Goal: Task Accomplishment & Management: Manage account settings

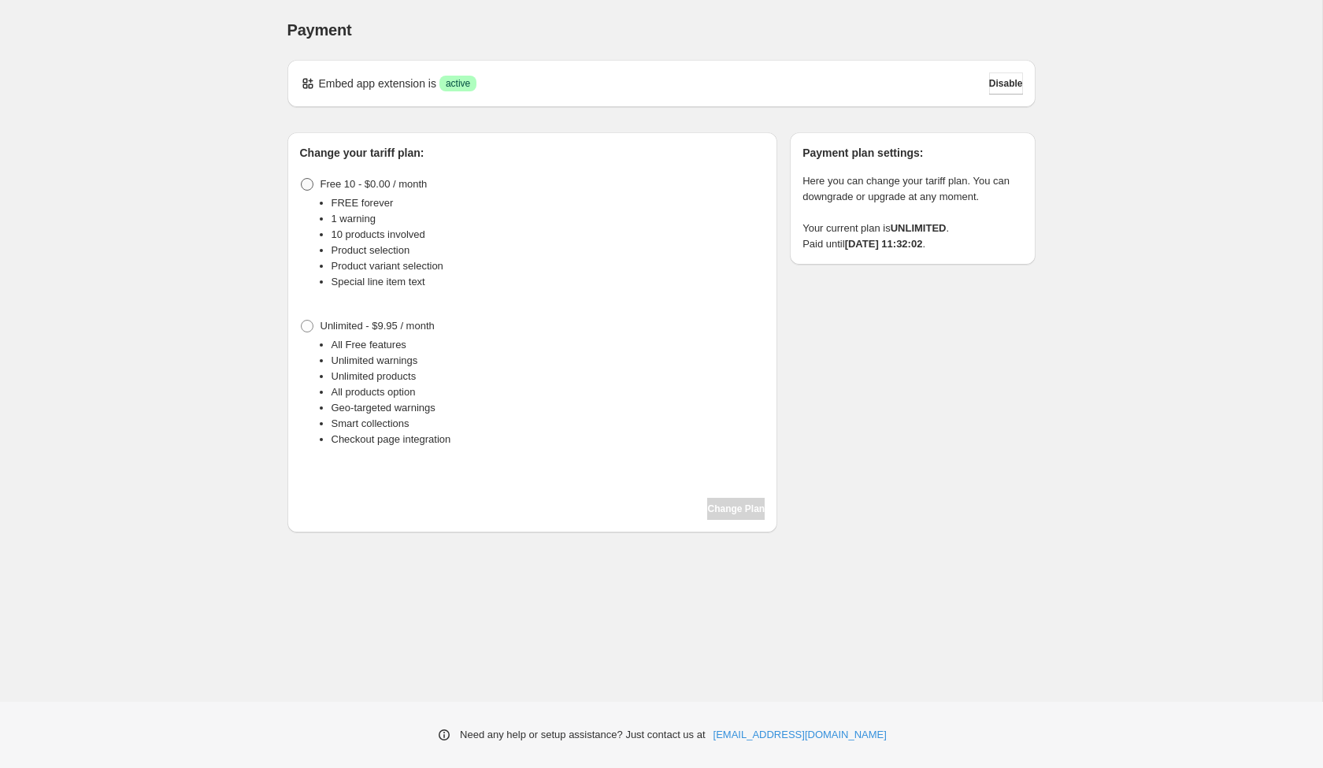
click at [310, 183] on span at bounding box center [307, 184] width 13 height 13
click at [722, 512] on span "Change Plan" at bounding box center [735, 508] width 57 height 13
click at [309, 185] on span at bounding box center [307, 184] width 13 height 13
click at [732, 509] on span "Change Plan" at bounding box center [735, 508] width 57 height 13
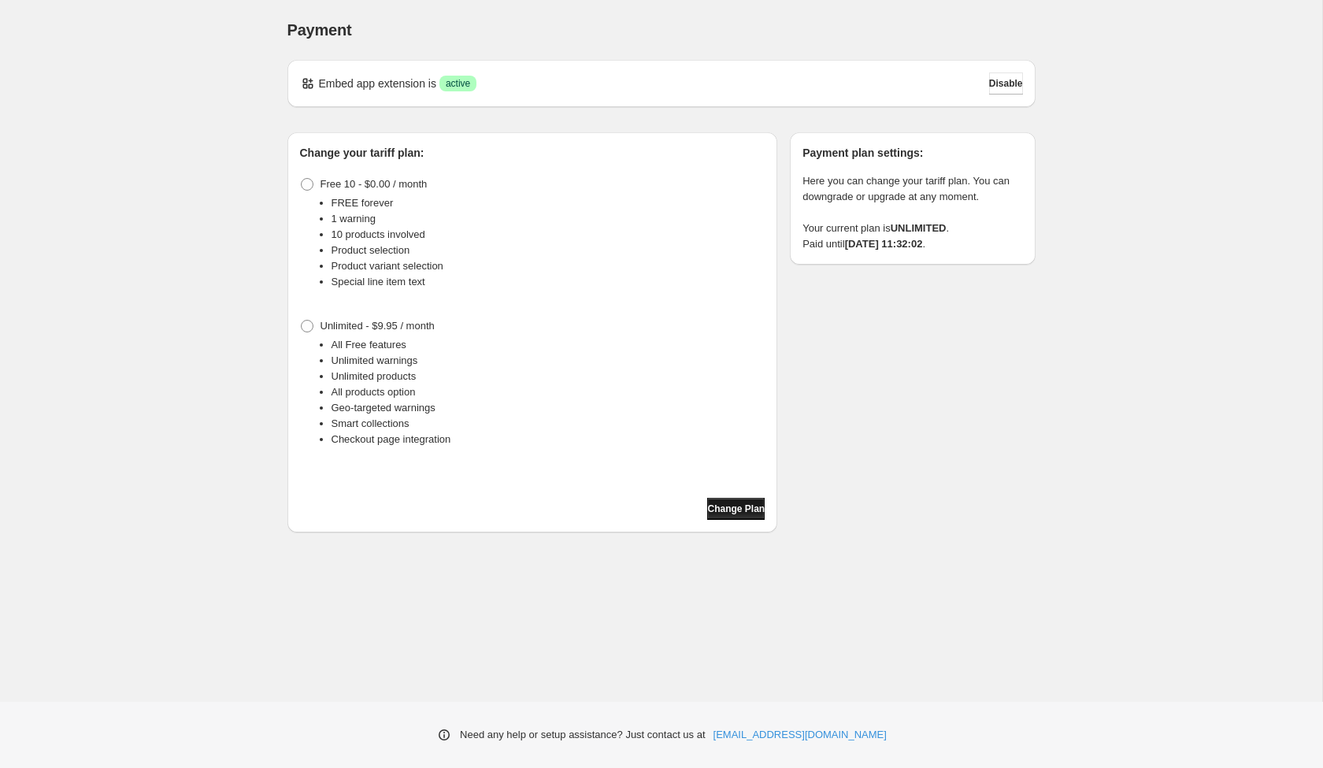
click at [732, 509] on span "Change Plan" at bounding box center [735, 508] width 57 height 13
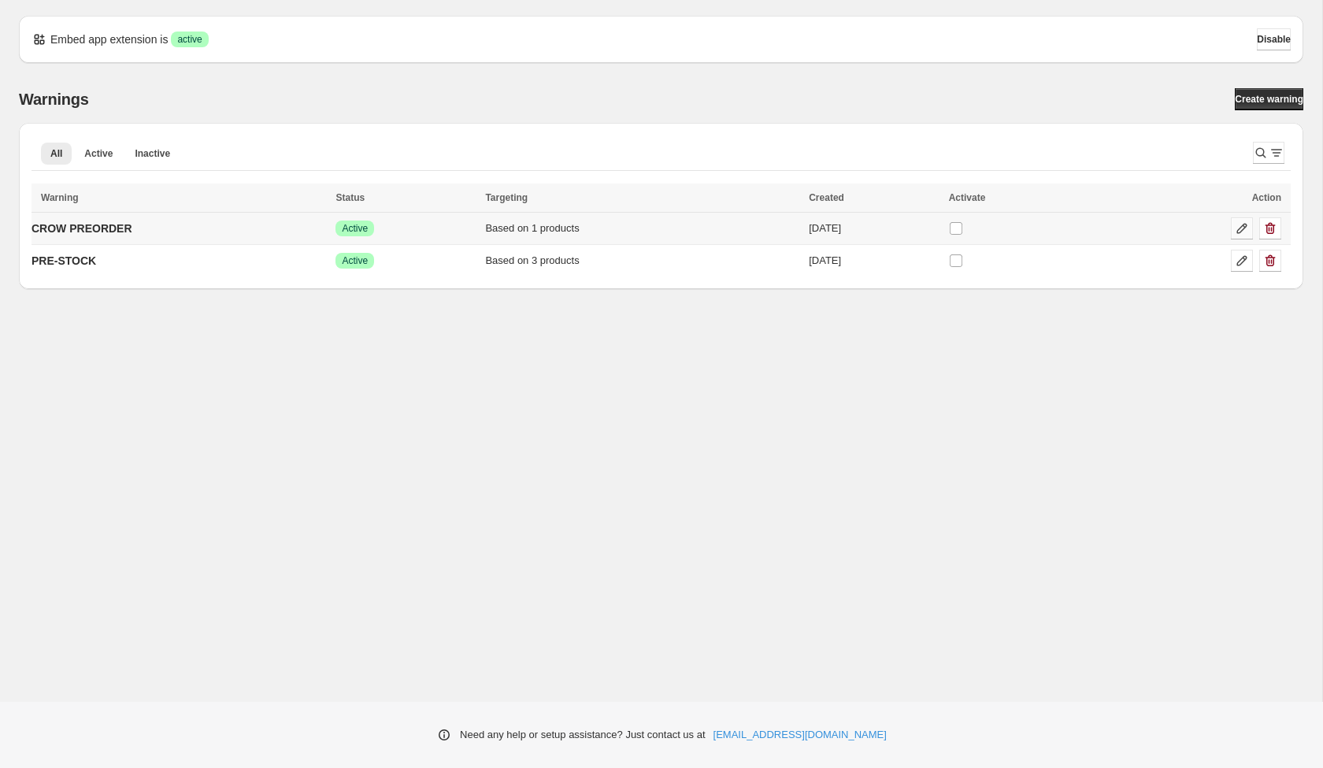
click at [1243, 231] on icon at bounding box center [1242, 228] width 16 height 16
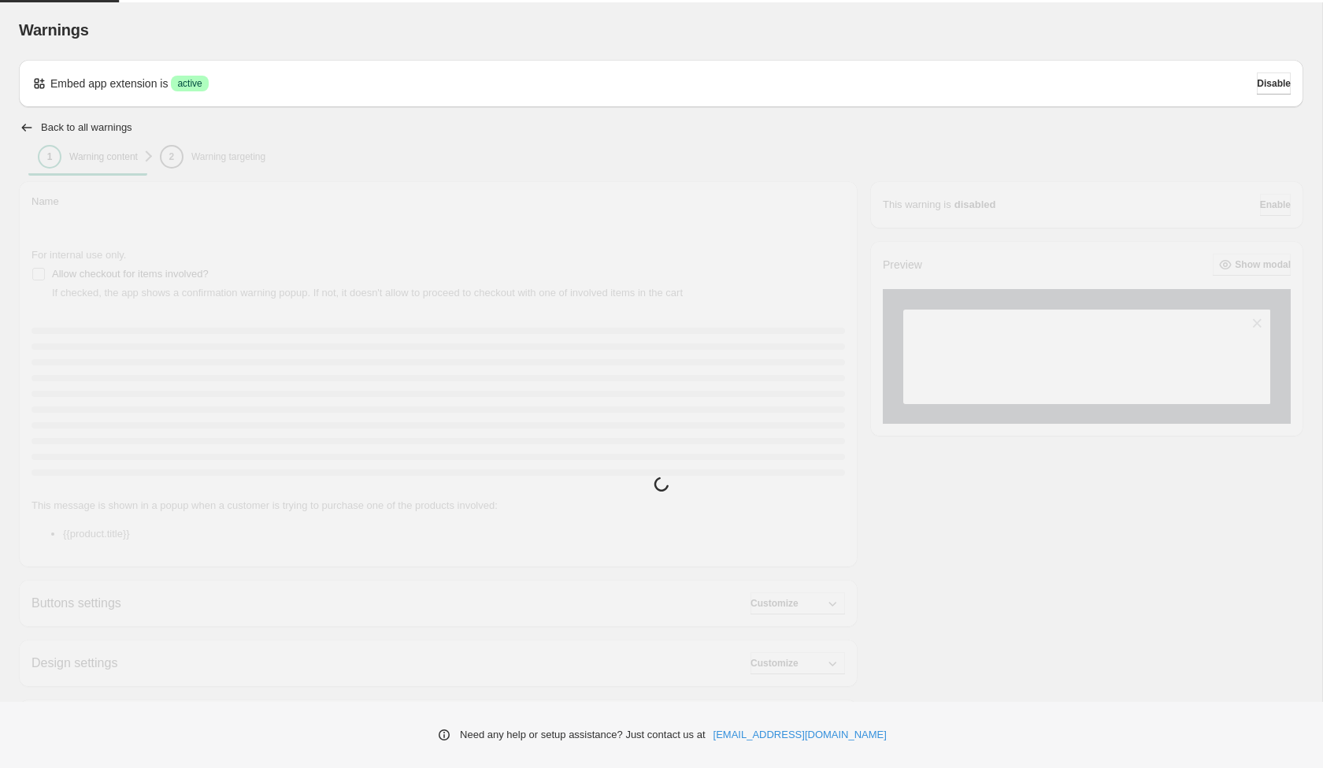
type input "**********"
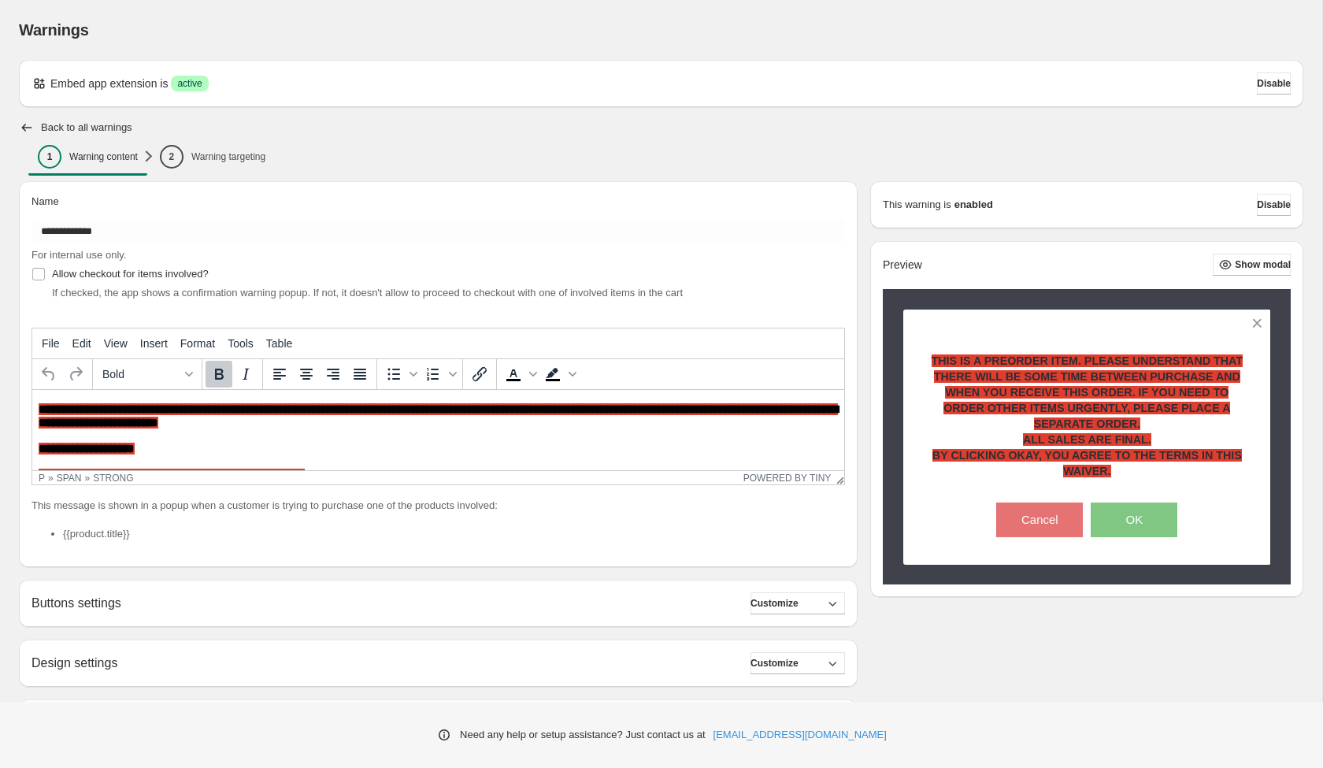
drag, startPoint x: 196, startPoint y: 175, endPoint x: 204, endPoint y: 170, distance: 9.2
click at [196, 175] on div "**********" at bounding box center [431, 481] width 851 height 625
click at [213, 164] on span "2 Warning targeting" at bounding box center [213, 157] width 106 height 24
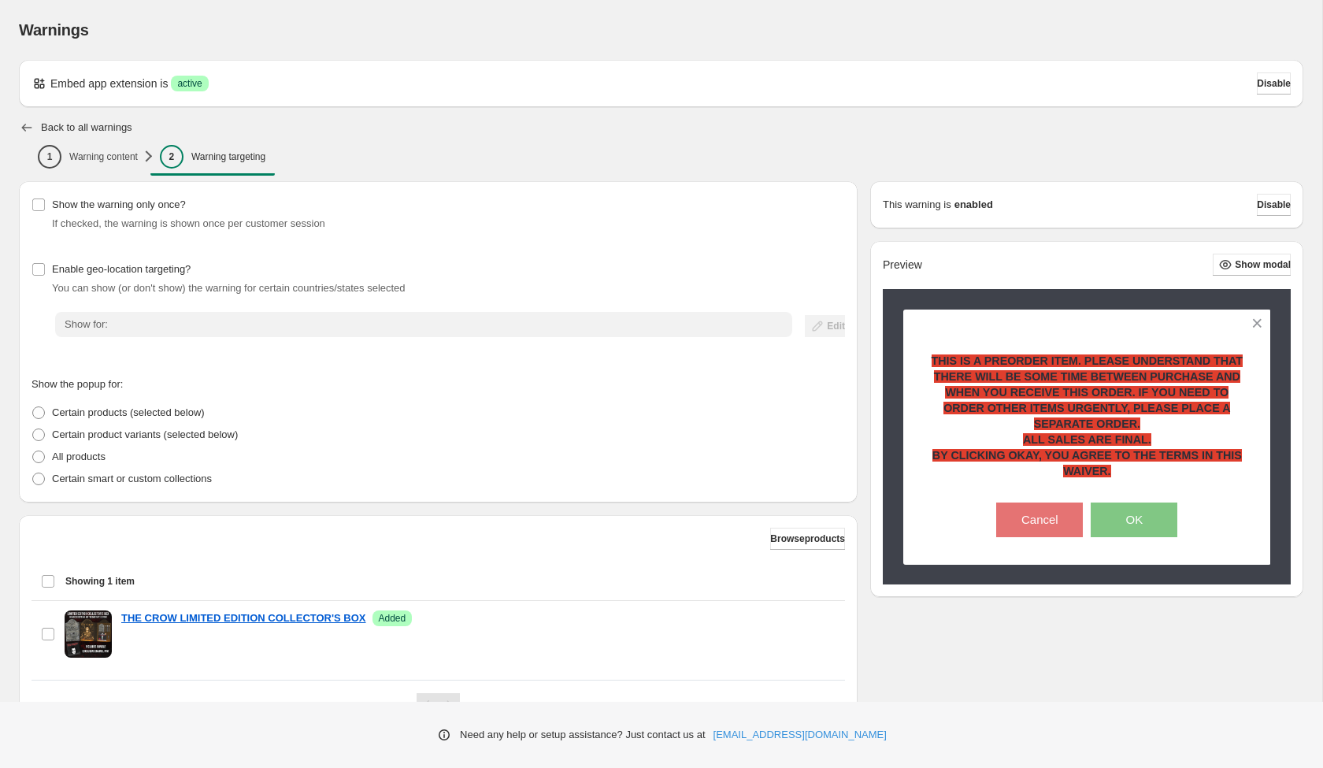
click at [29, 125] on icon "button" at bounding box center [27, 128] width 16 height 16
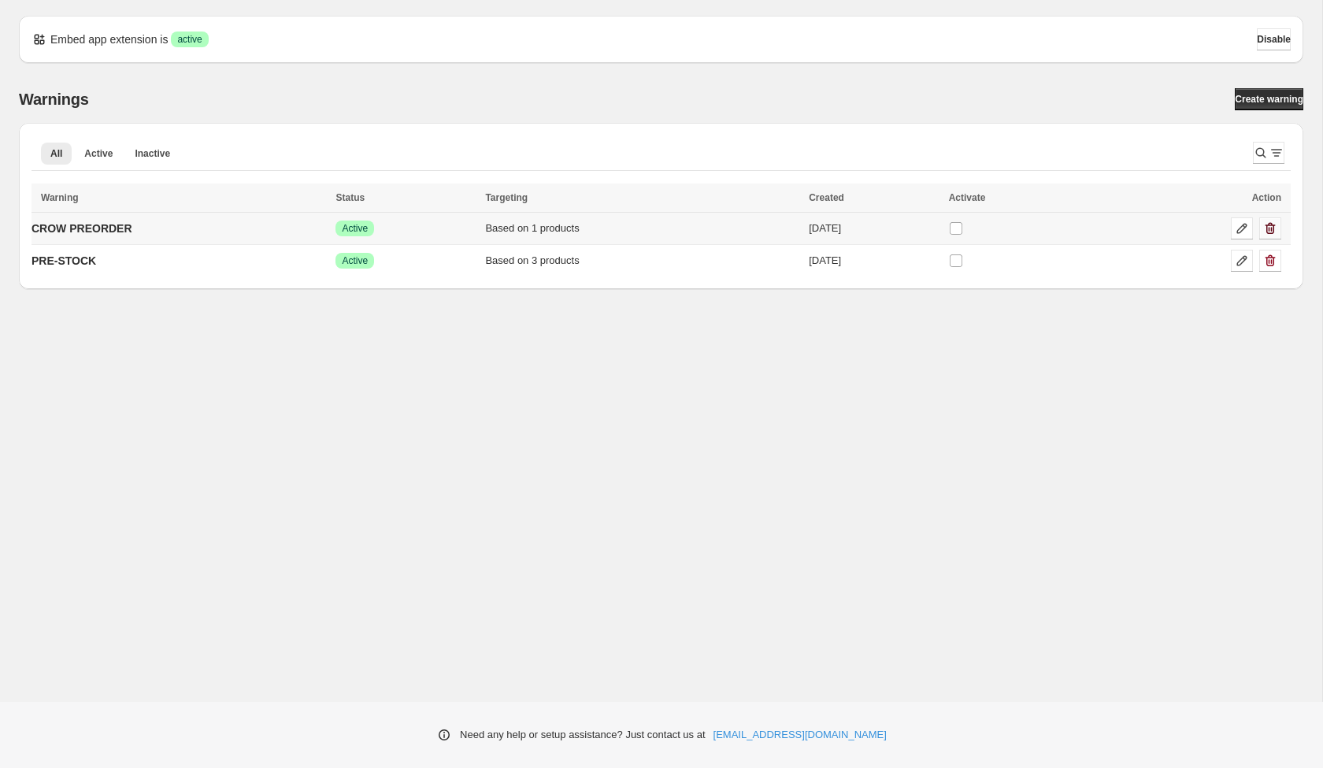
click at [1270, 228] on icon "button" at bounding box center [1270, 228] width 16 height 16
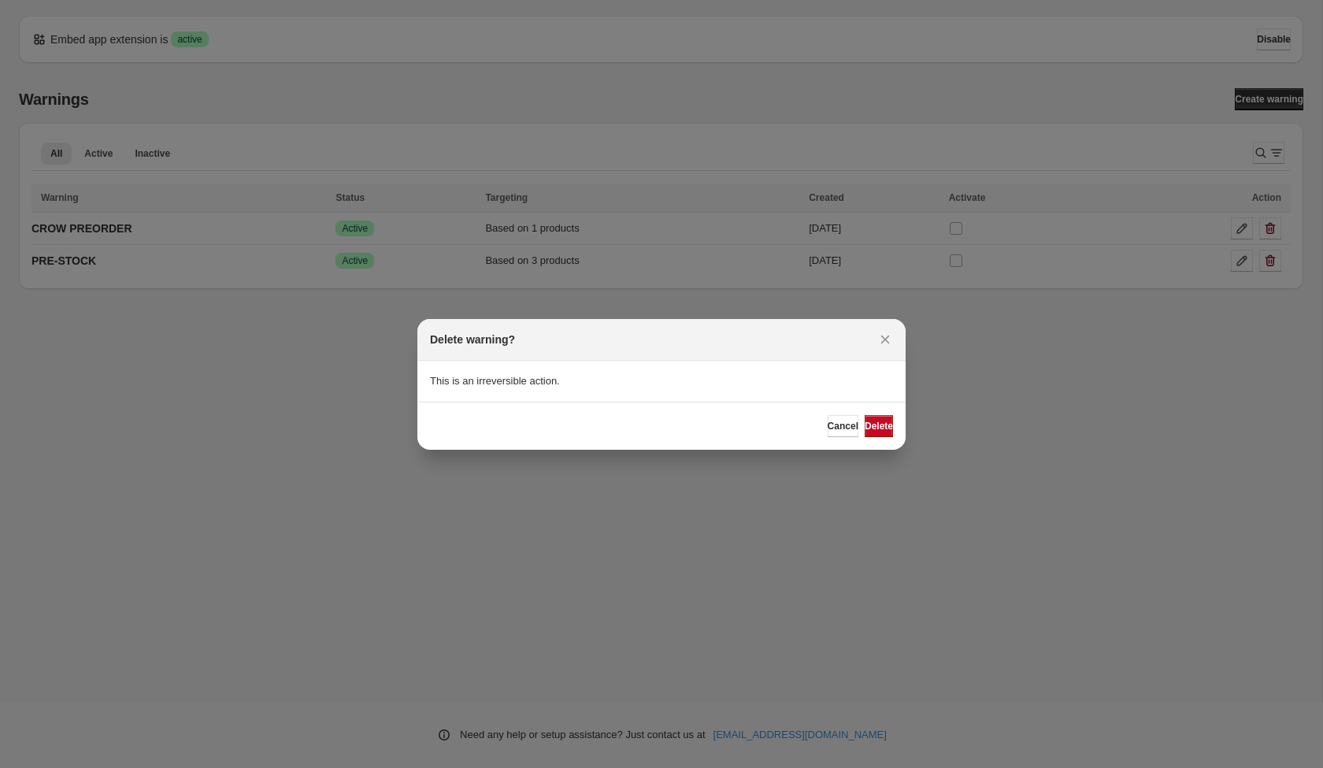
click at [872, 430] on span "Delete" at bounding box center [879, 426] width 28 height 13
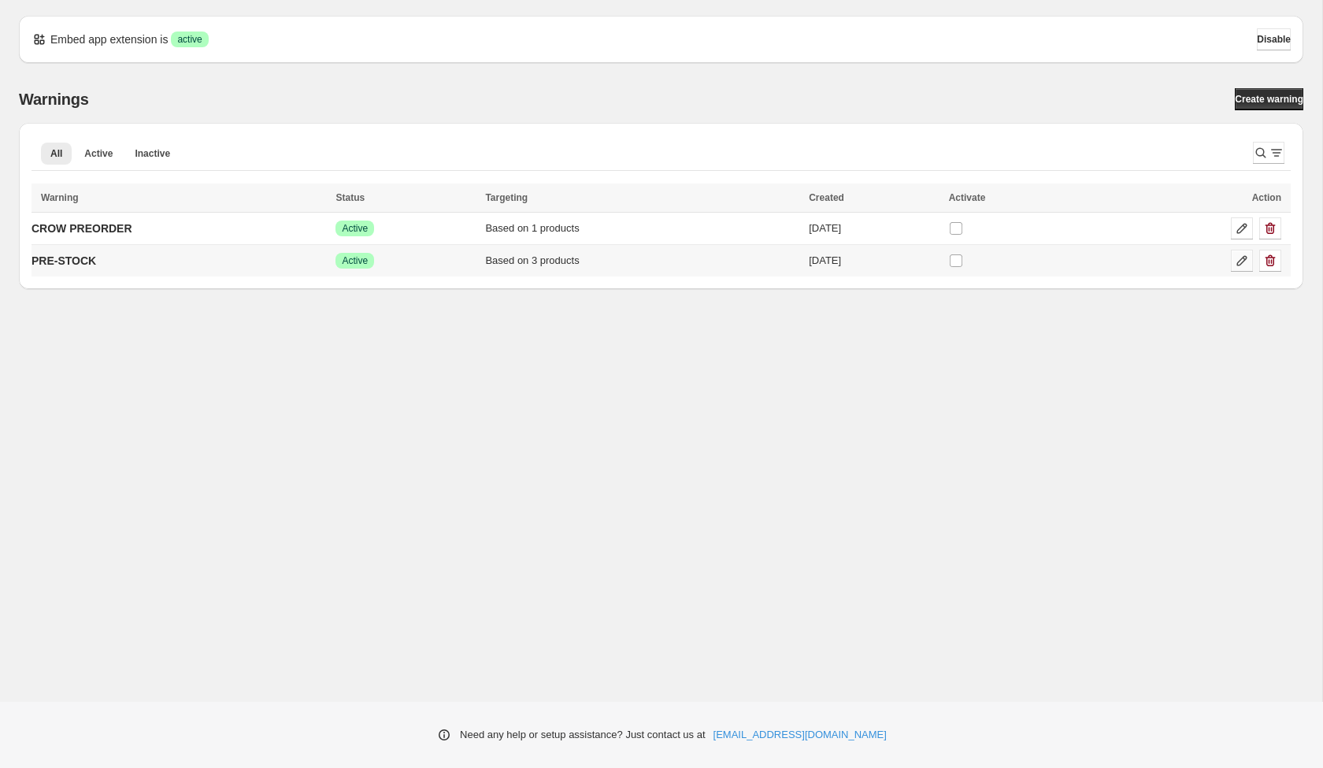
click at [1244, 262] on icon at bounding box center [1242, 261] width 16 height 16
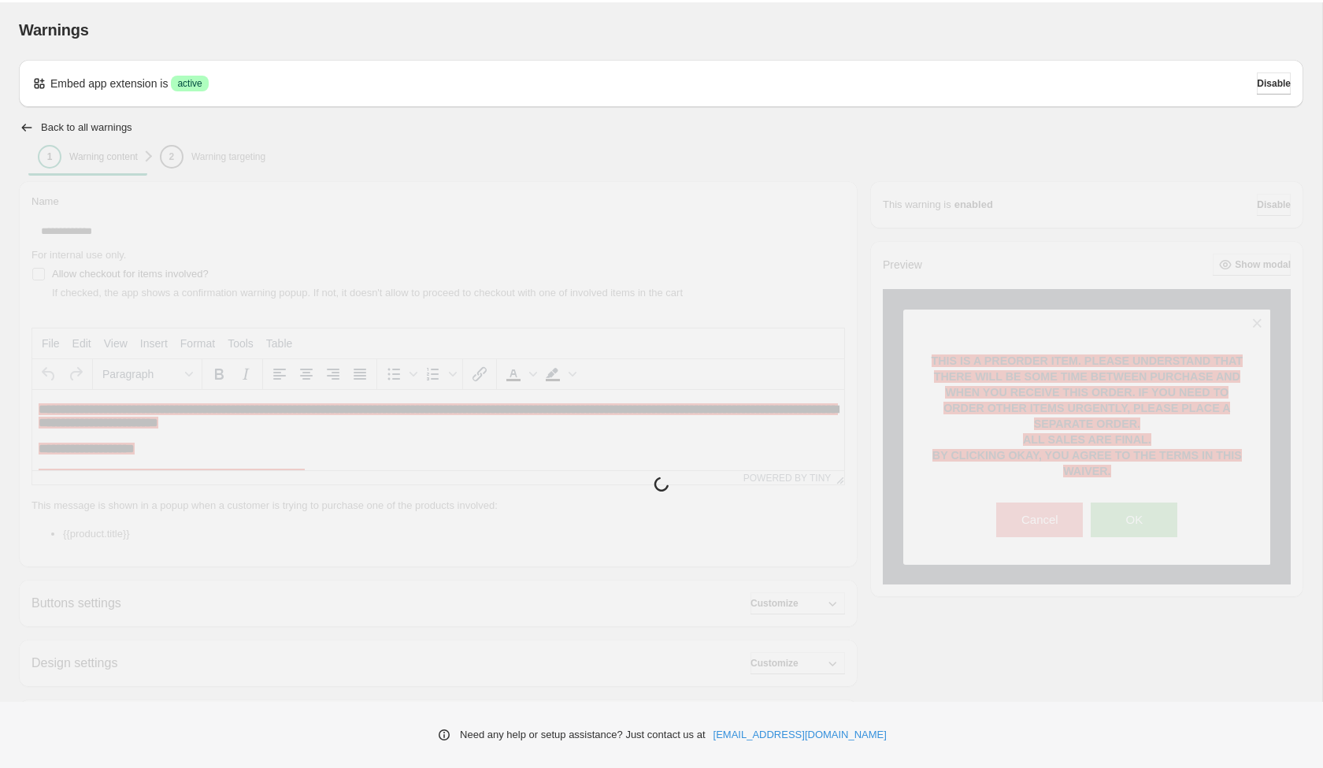
type input "*********"
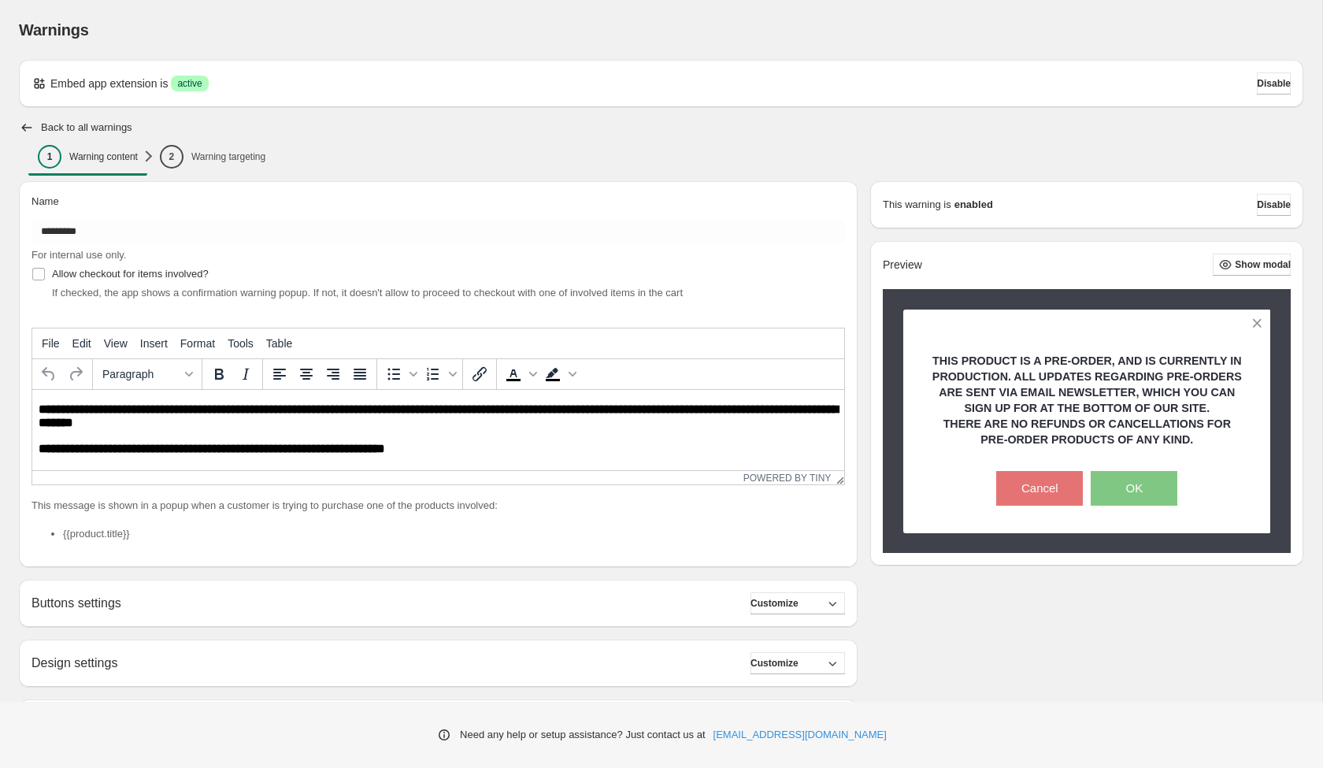
click at [233, 142] on div "1 Warning content 2 Warning targeting More views 1 Warning content 2 Warning ta…" at bounding box center [661, 160] width 1284 height 43
click at [233, 160] on p "Warning targeting" at bounding box center [228, 156] width 74 height 13
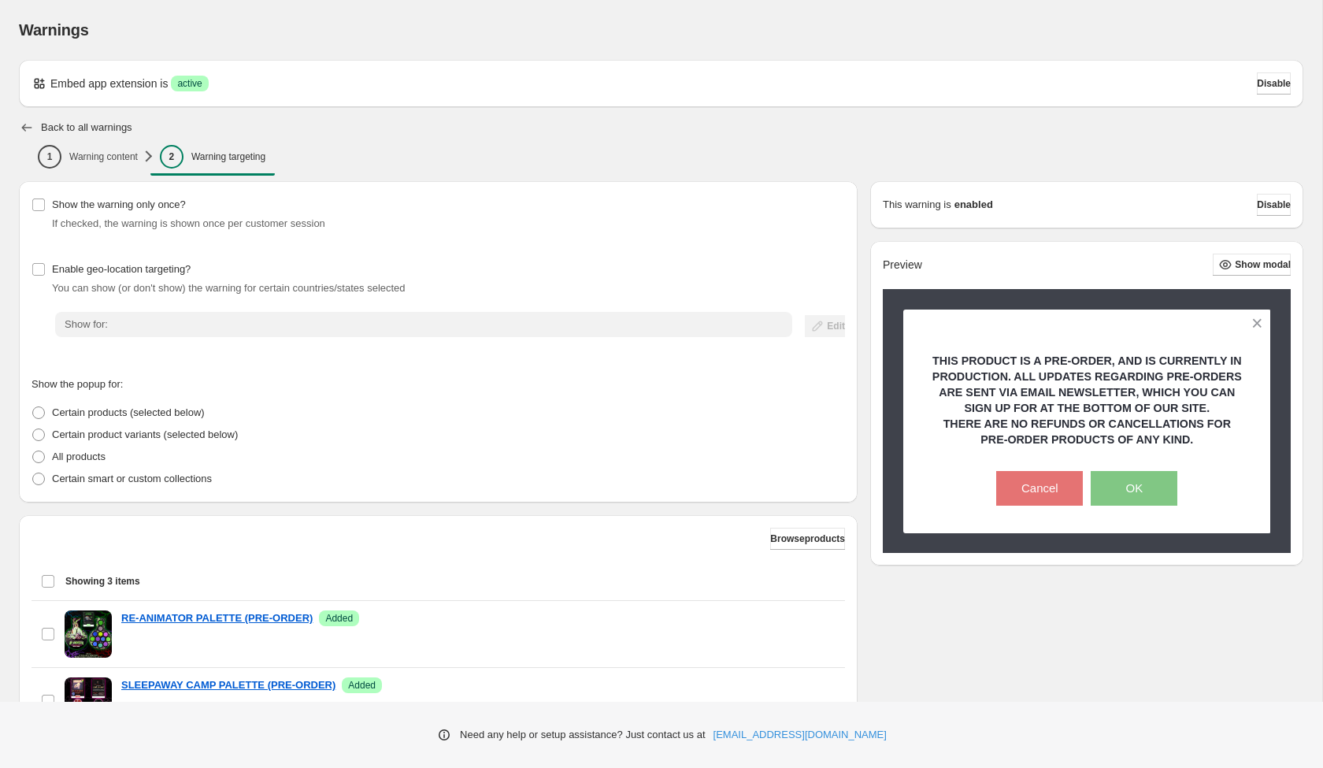
click at [25, 125] on icon "button" at bounding box center [27, 128] width 16 height 16
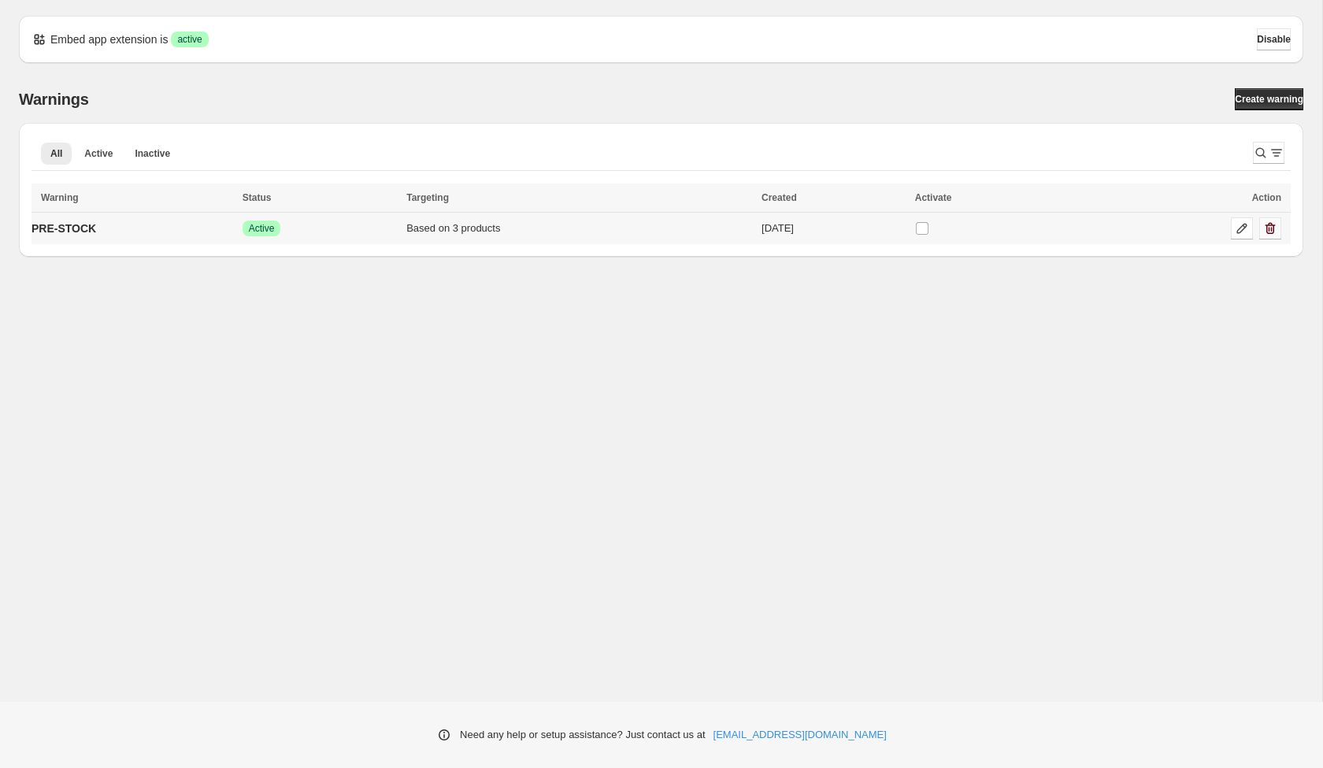
click at [1273, 235] on icon "button" at bounding box center [1270, 228] width 16 height 16
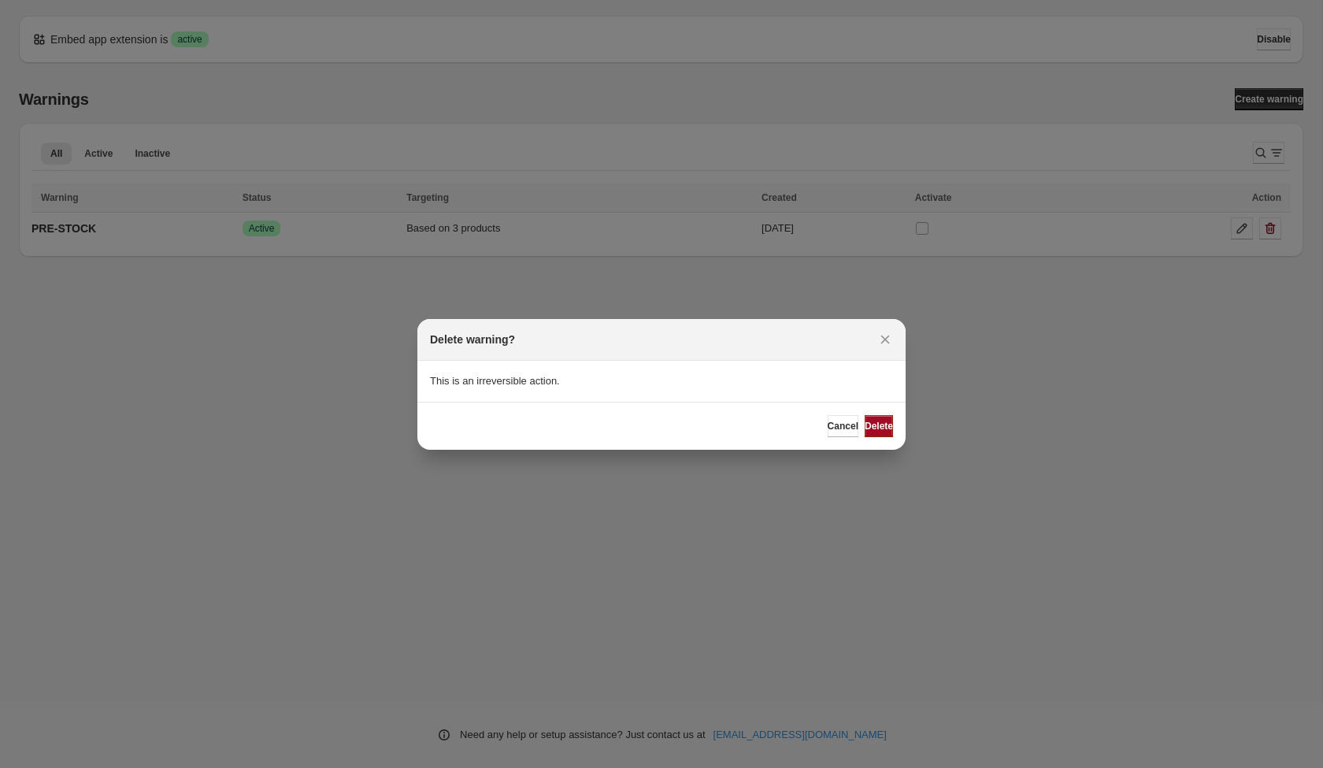
click at [869, 416] on button "Delete" at bounding box center [879, 426] width 28 height 22
